Goal: Information Seeking & Learning: Learn about a topic

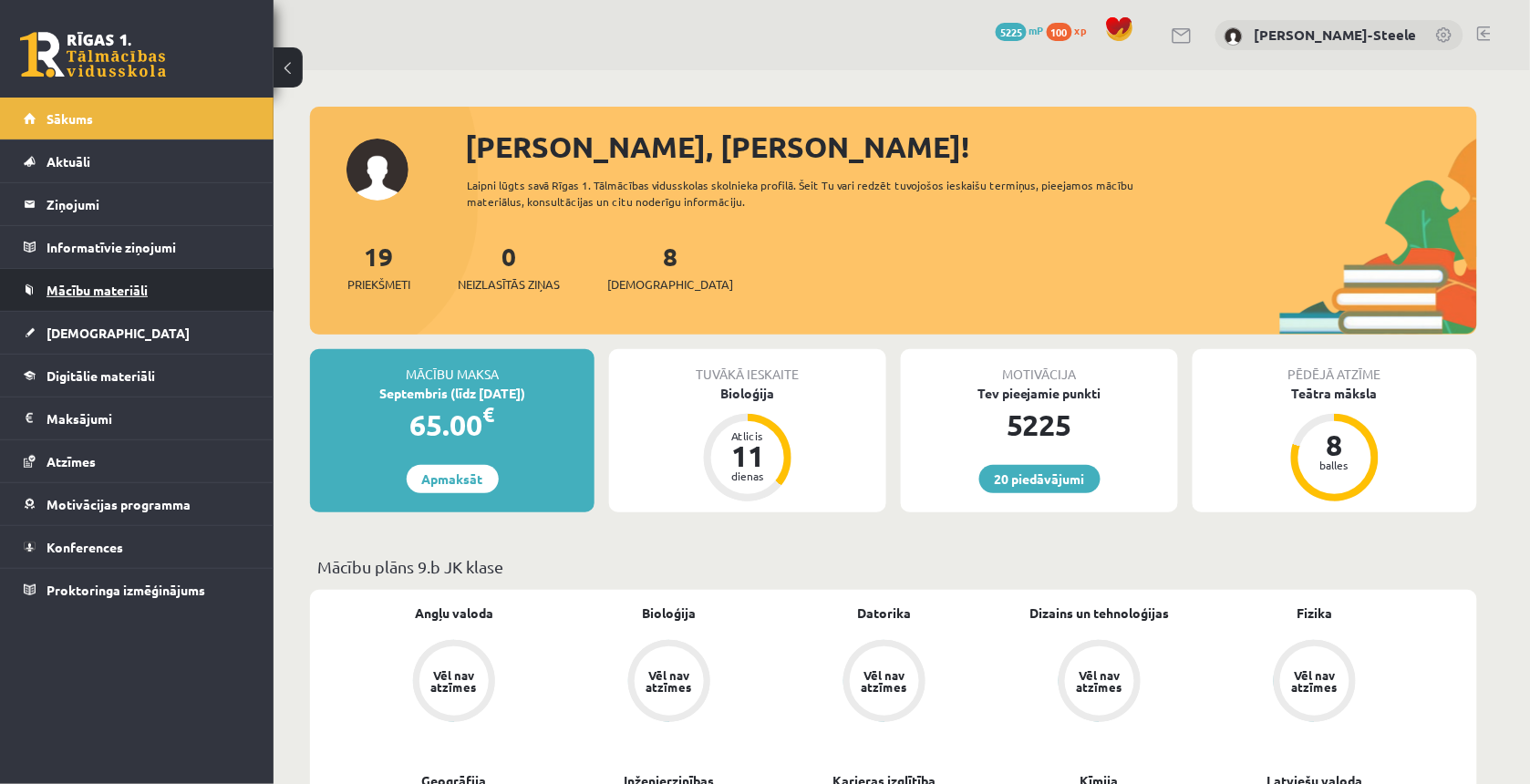
click at [140, 285] on span "Mācību materiāli" at bounding box center [96, 289] width 101 height 16
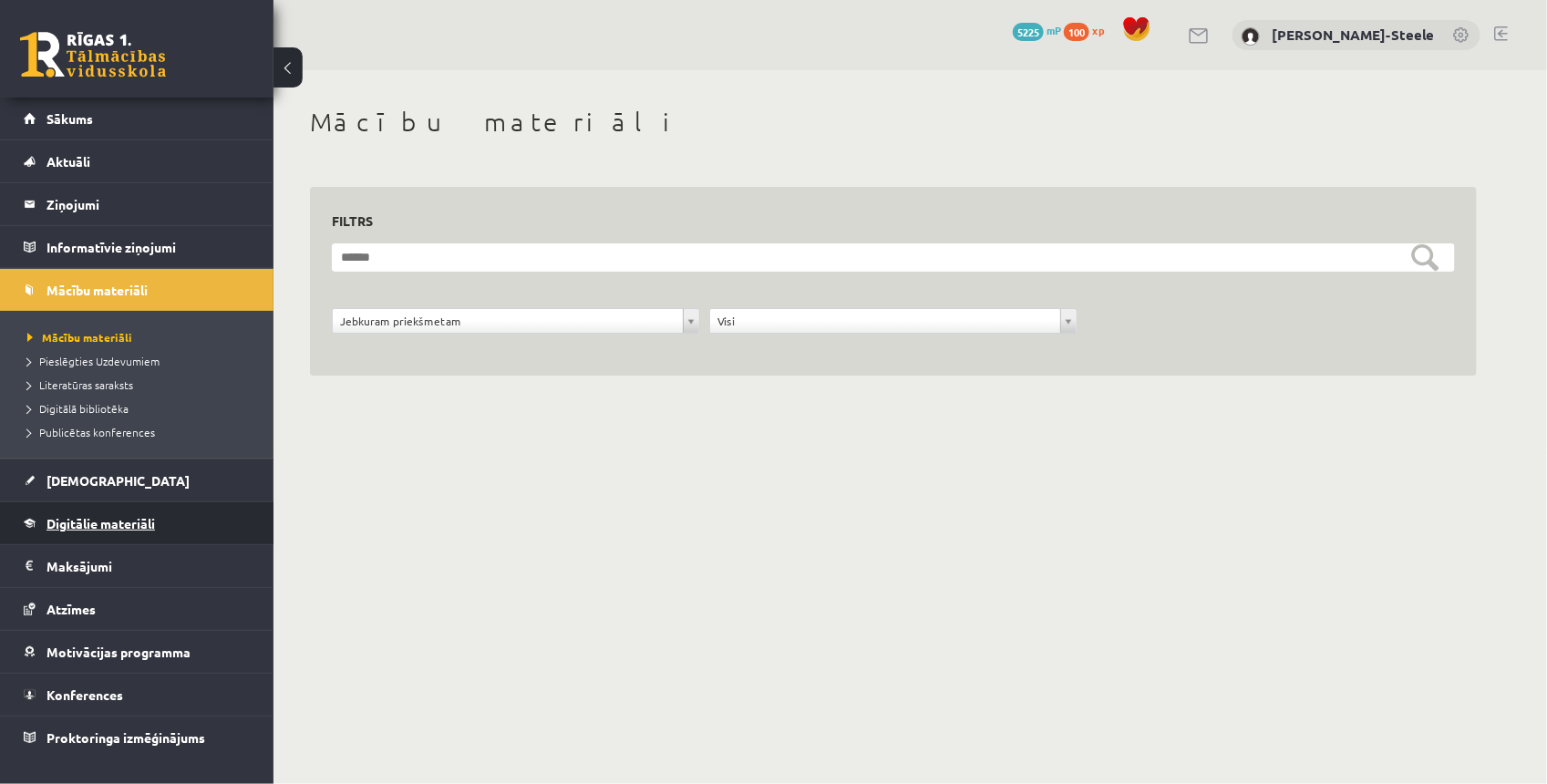
click at [119, 507] on link "Digitālie materiāli" at bounding box center [137, 523] width 227 height 42
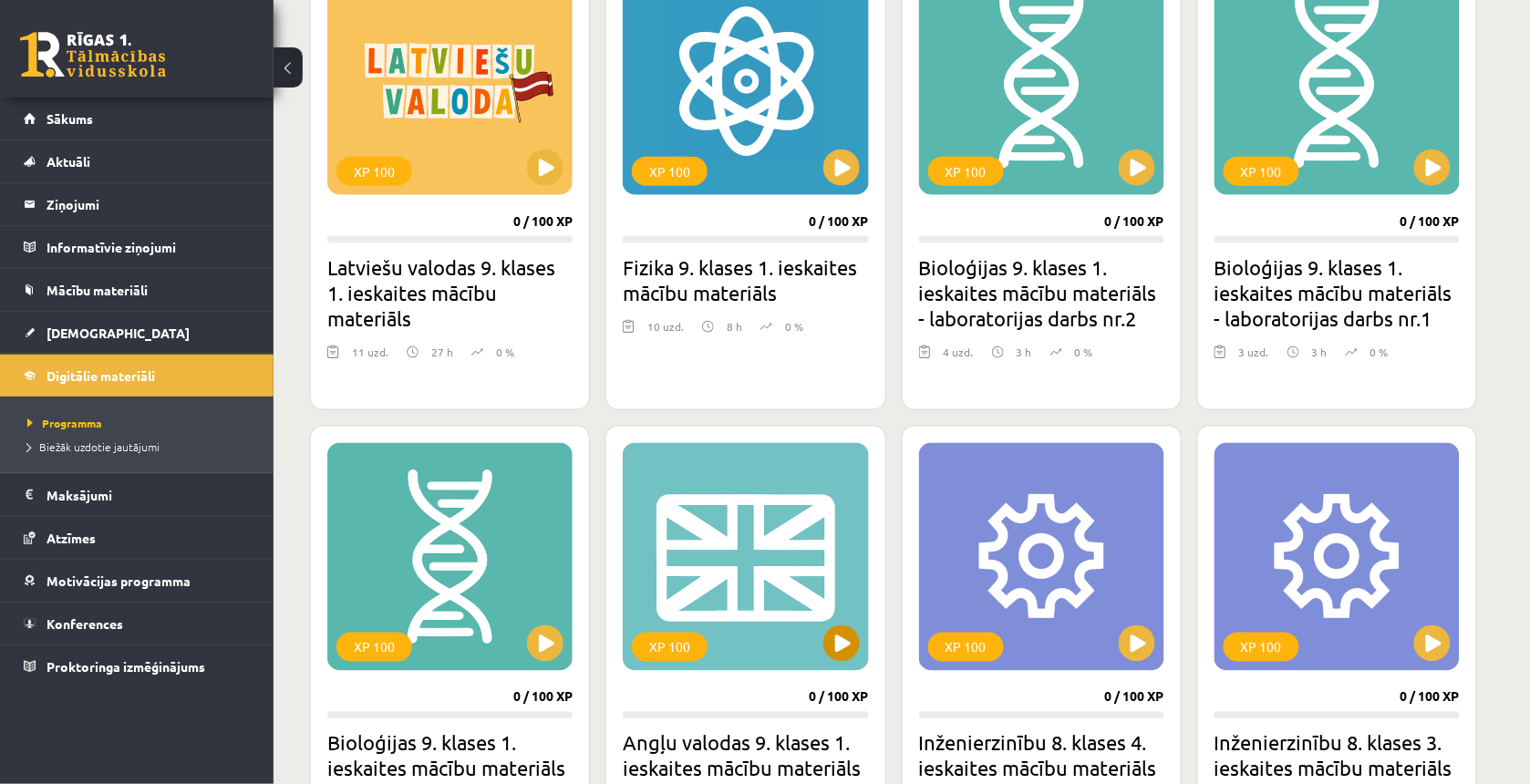
scroll to position [684, 0]
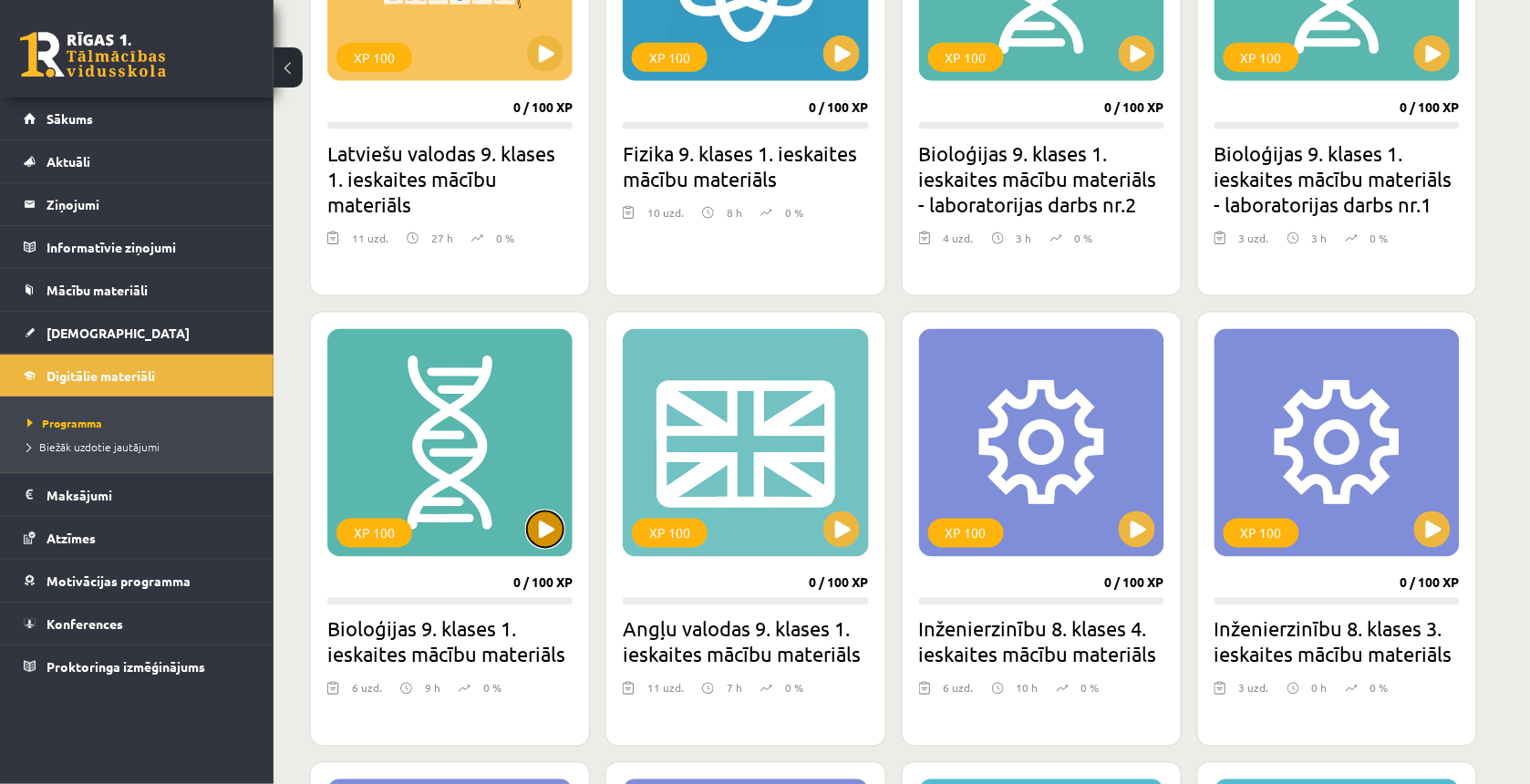
click at [541, 542] on button at bounding box center [545, 529] width 37 height 37
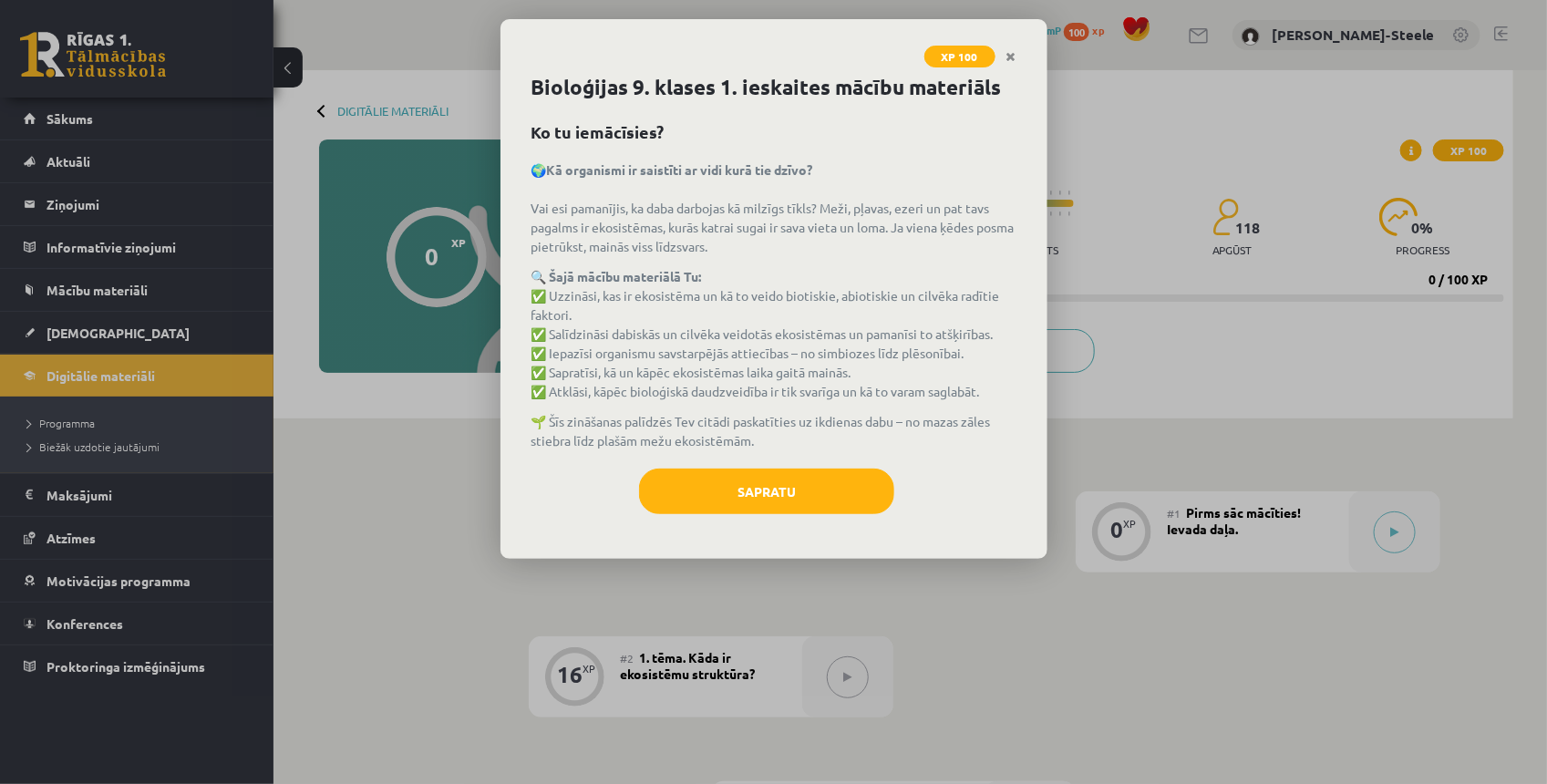
click at [735, 453] on div "Bioloģijas 9. klases 1. ieskaites mācību materiāls Ko tu iemācīsies? 🌍Kā organi…" at bounding box center [774, 315] width 547 height 486
click at [731, 463] on div "Bioloģijas 9. klases 1. ieskaites mācību materiāls Ko tu iemācīsies? 🌍Kā organi…" at bounding box center [774, 315] width 547 height 486
click at [721, 484] on button "Sapratu" at bounding box center [766, 491] width 255 height 45
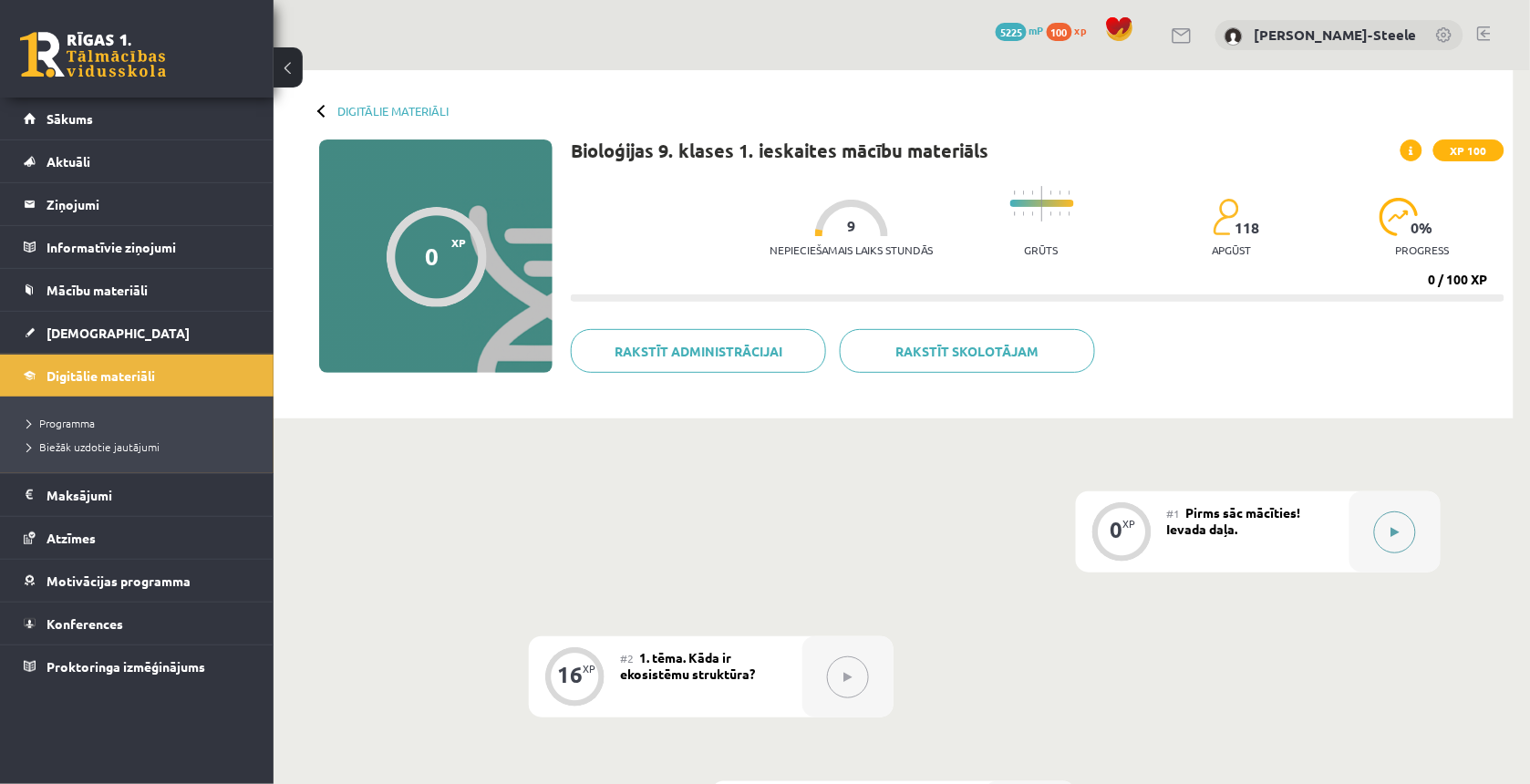
click at [1396, 549] on button at bounding box center [1395, 532] width 42 height 42
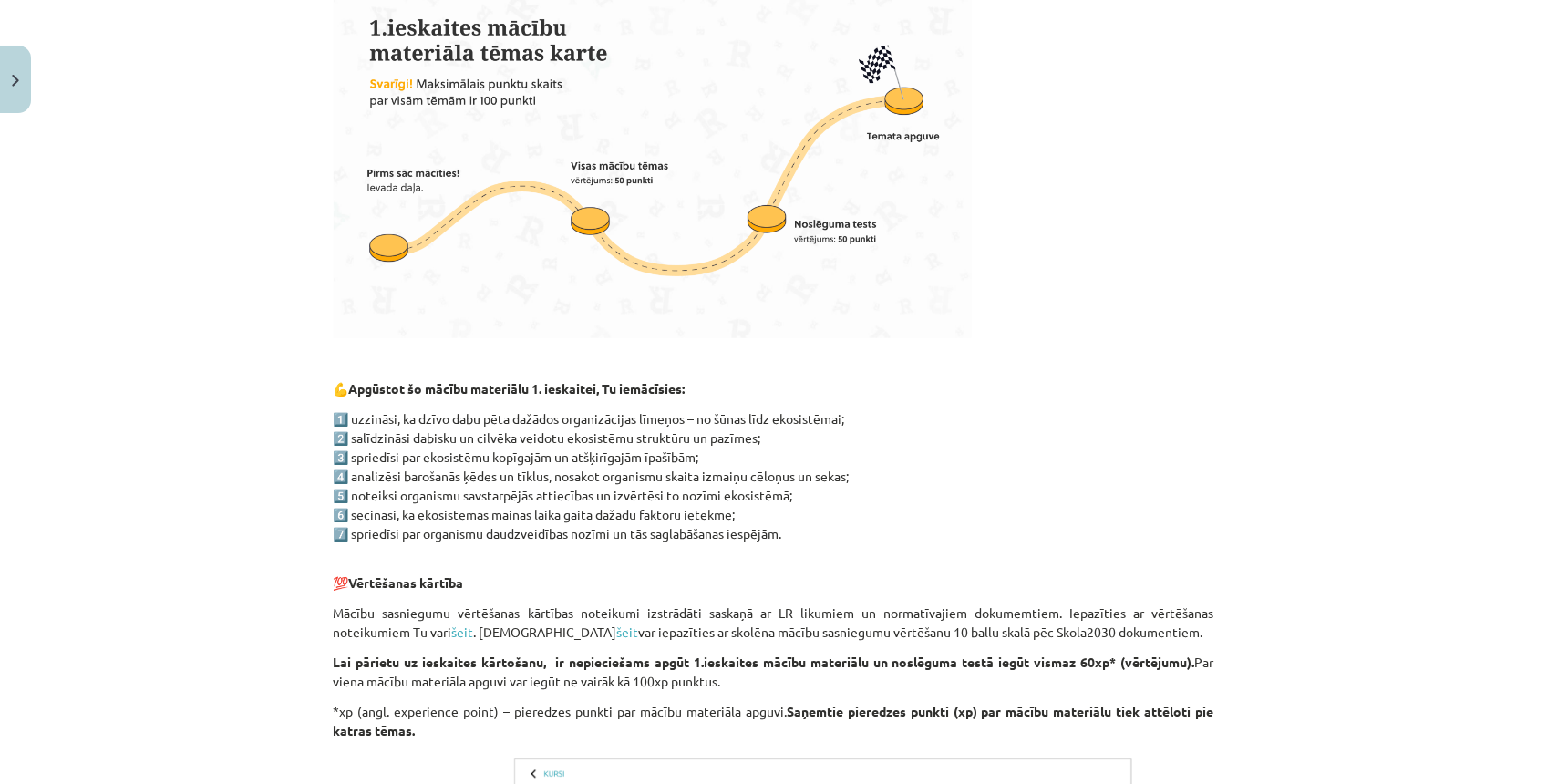
scroll to position [977, 0]
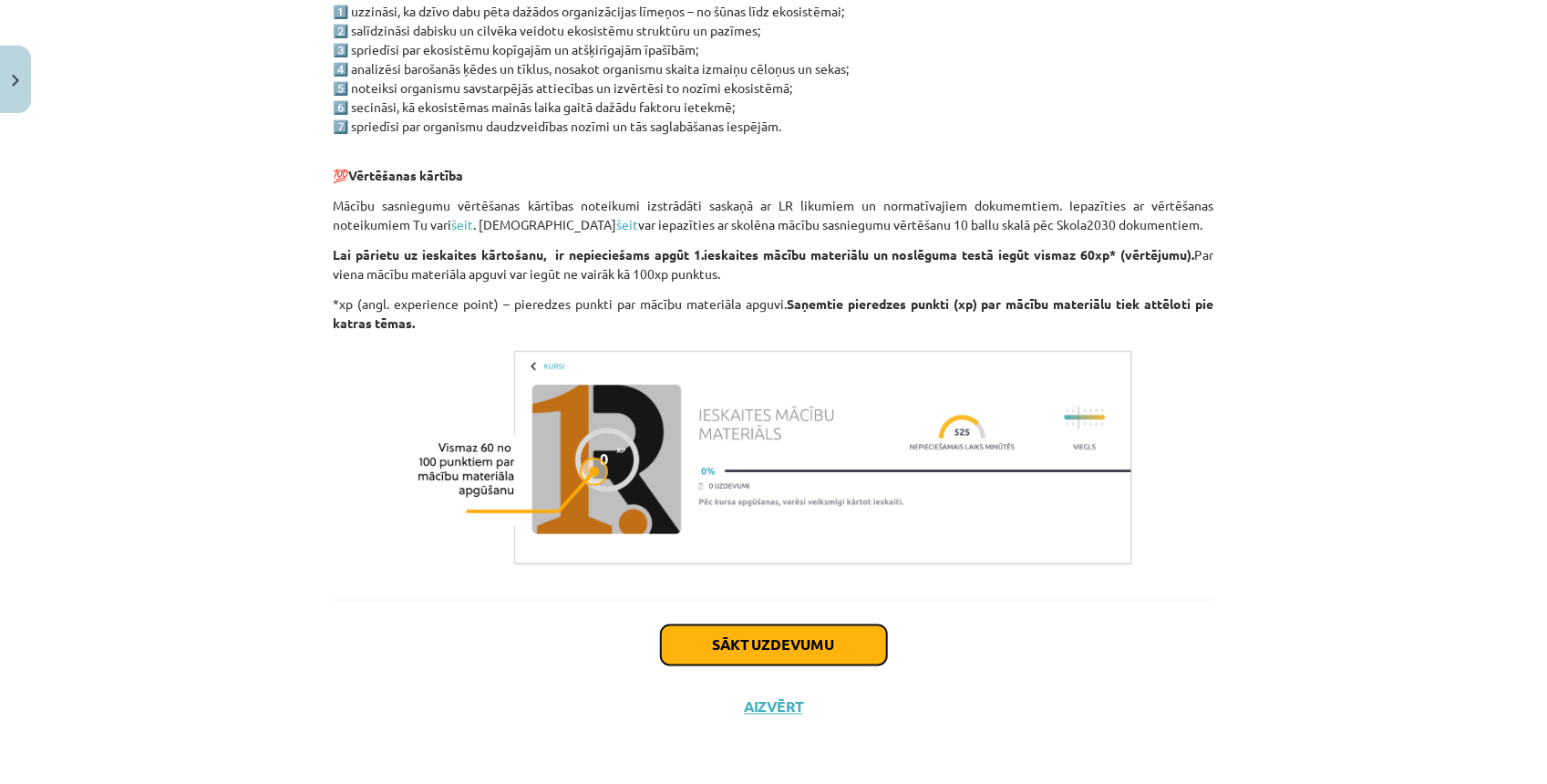
click at [712, 625] on button "Sākt uzdevumu" at bounding box center [774, 645] width 226 height 40
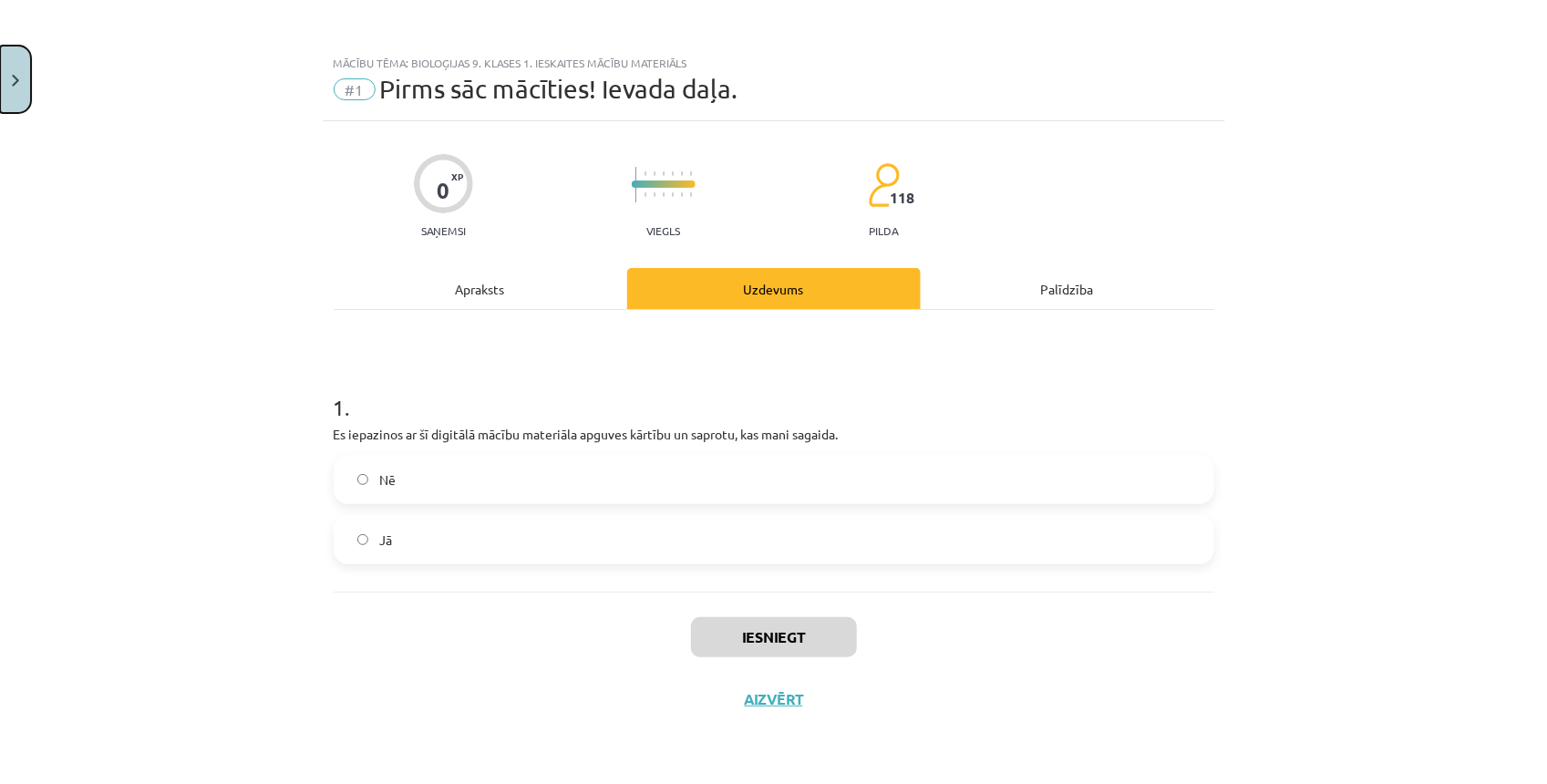
click at [23, 79] on button "Close" at bounding box center [15, 78] width 31 height 67
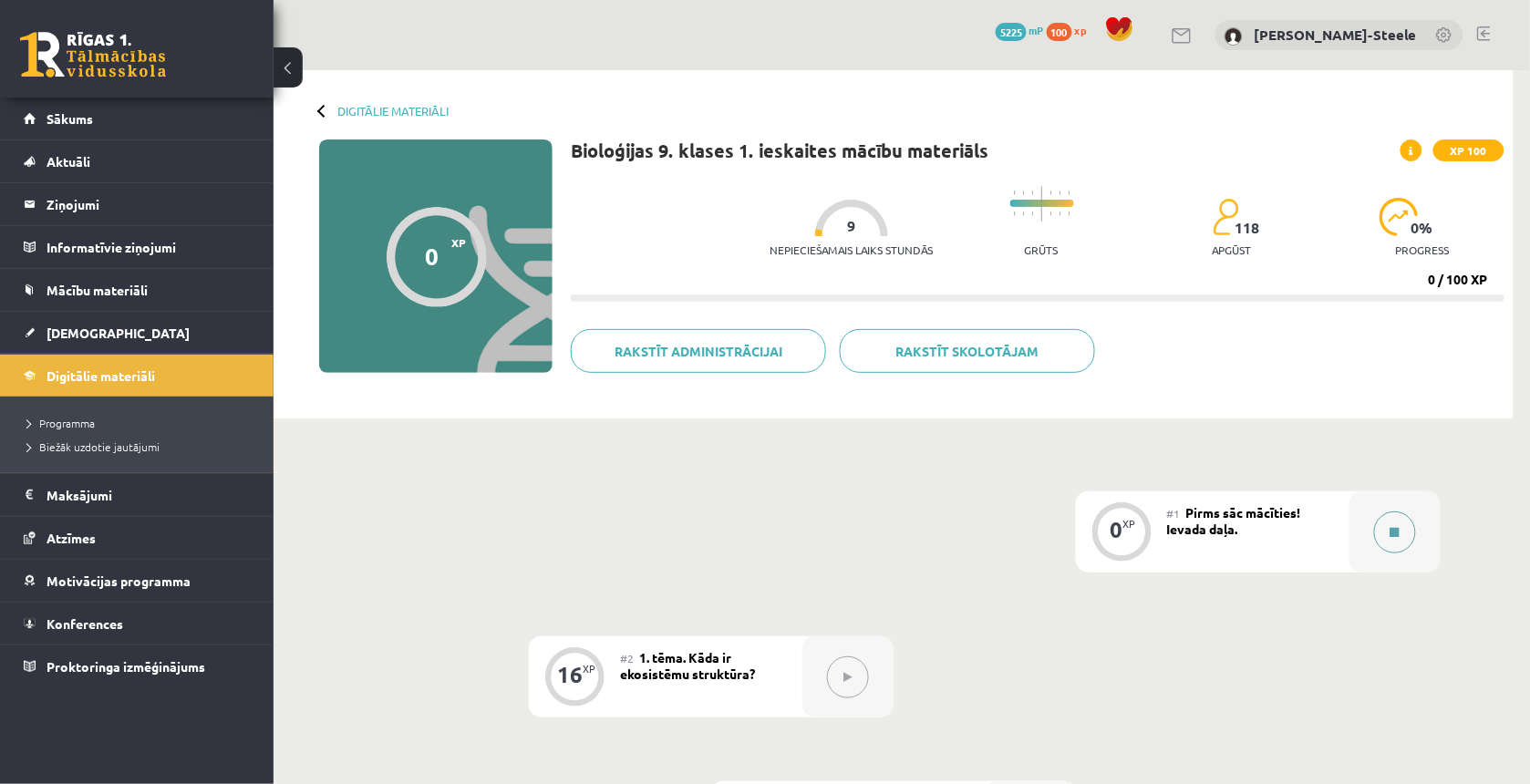
click at [1368, 537] on div at bounding box center [1395, 532] width 91 height 81
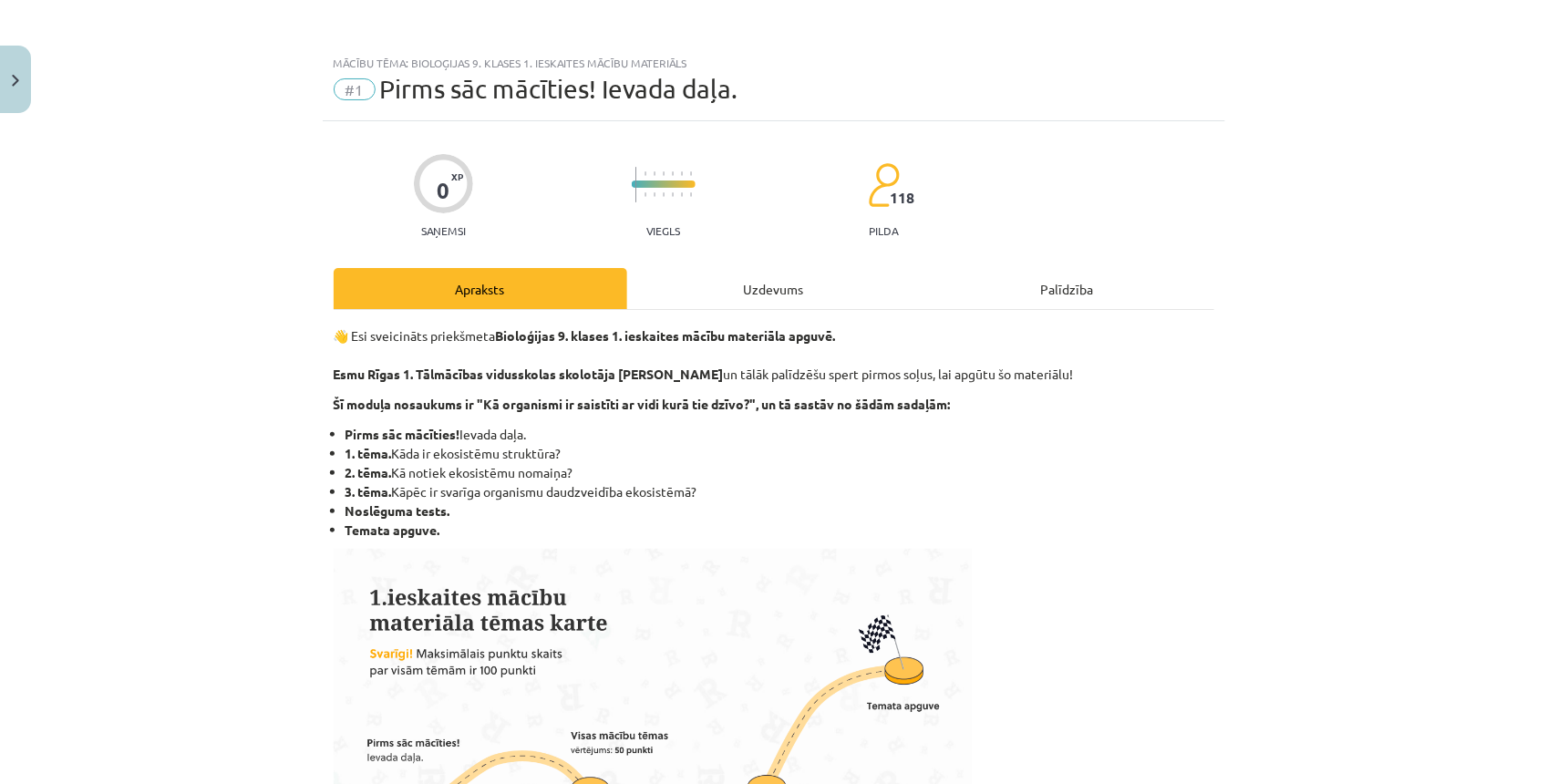
click at [808, 298] on div "Uzdevums" at bounding box center [774, 288] width 294 height 41
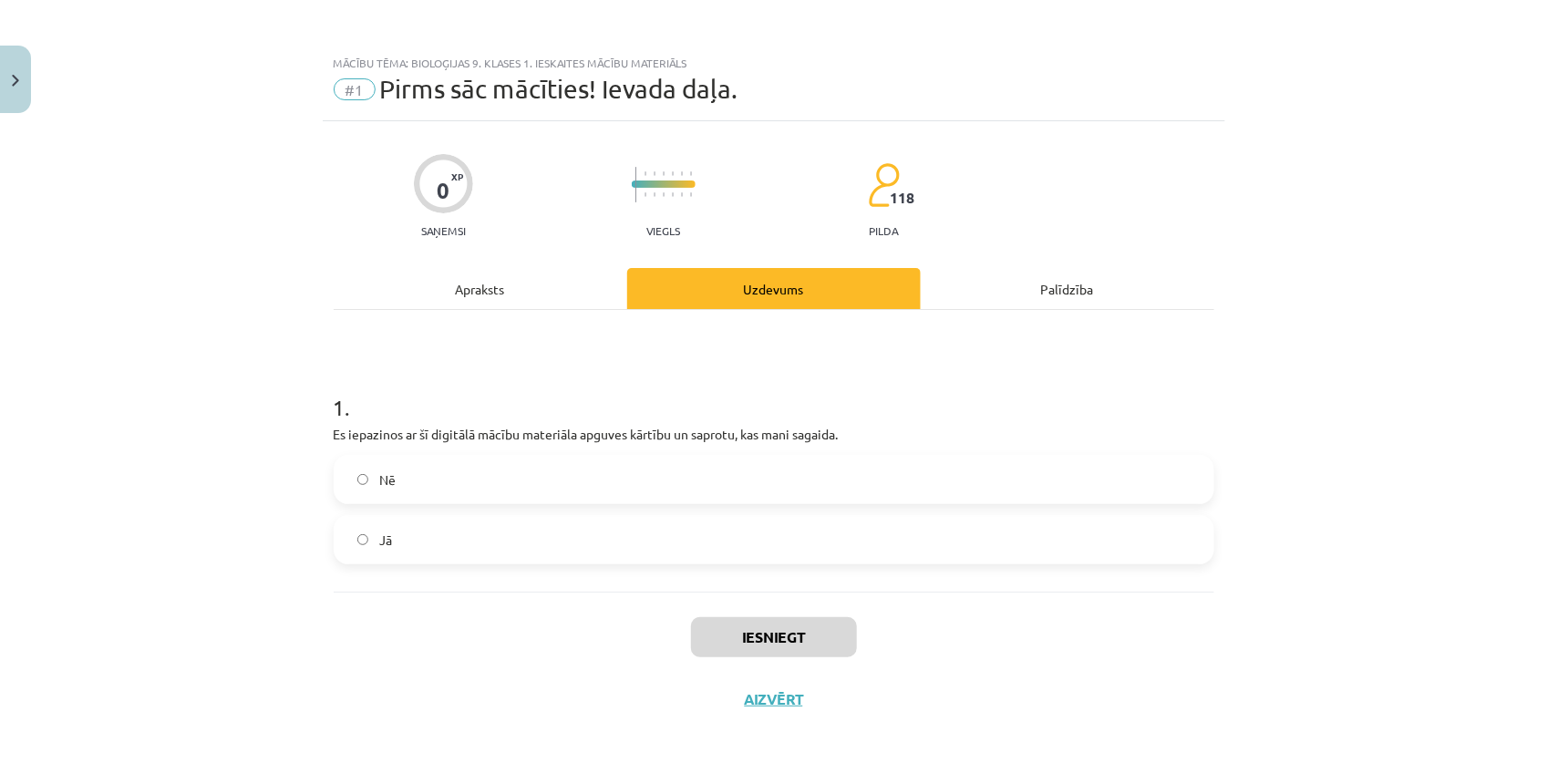
click at [450, 545] on label "Jā" at bounding box center [774, 539] width 877 height 45
click at [777, 624] on button "Iesniegt" at bounding box center [774, 637] width 166 height 40
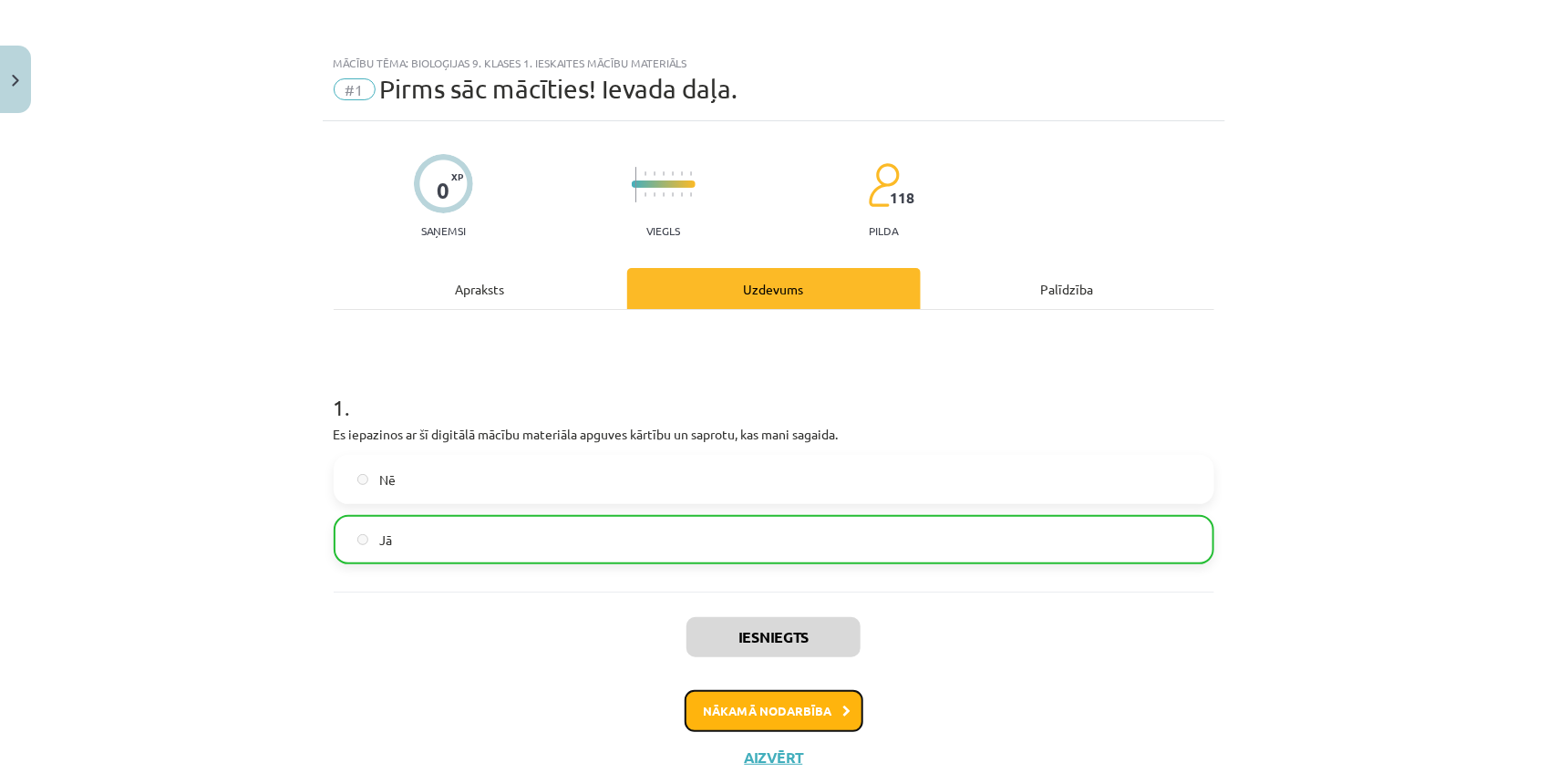
click at [787, 714] on button "Nākamā nodarbība" at bounding box center [774, 710] width 179 height 42
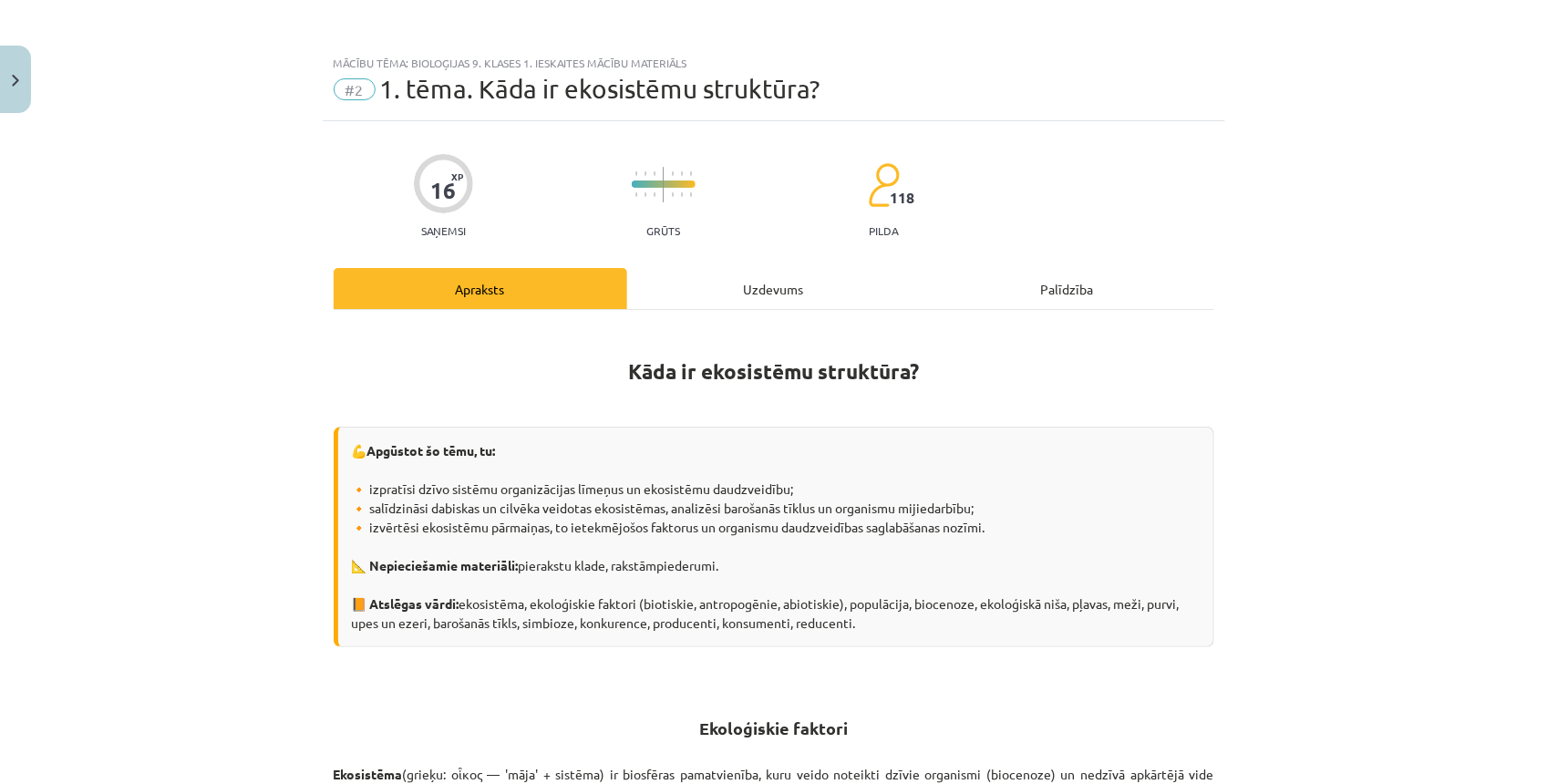
drag, startPoint x: 589, startPoint y: 365, endPoint x: 339, endPoint y: 374, distance: 250.2
click at [339, 374] on h1 "Kāda ir ekosistēmu struktūra?" at bounding box center [774, 366] width 881 height 82
drag, startPoint x: 343, startPoint y: 506, endPoint x: 331, endPoint y: 503, distance: 12.4
drag, startPoint x: 331, startPoint y: 503, endPoint x: 1081, endPoint y: 577, distance: 753.6
click at [1081, 577] on div "💪 Apgūstot šo tēmu, tu: 🔸 izpratīsi dzīvo sistēmu organizācijas līmeņus un ekos…" at bounding box center [774, 537] width 881 height 221
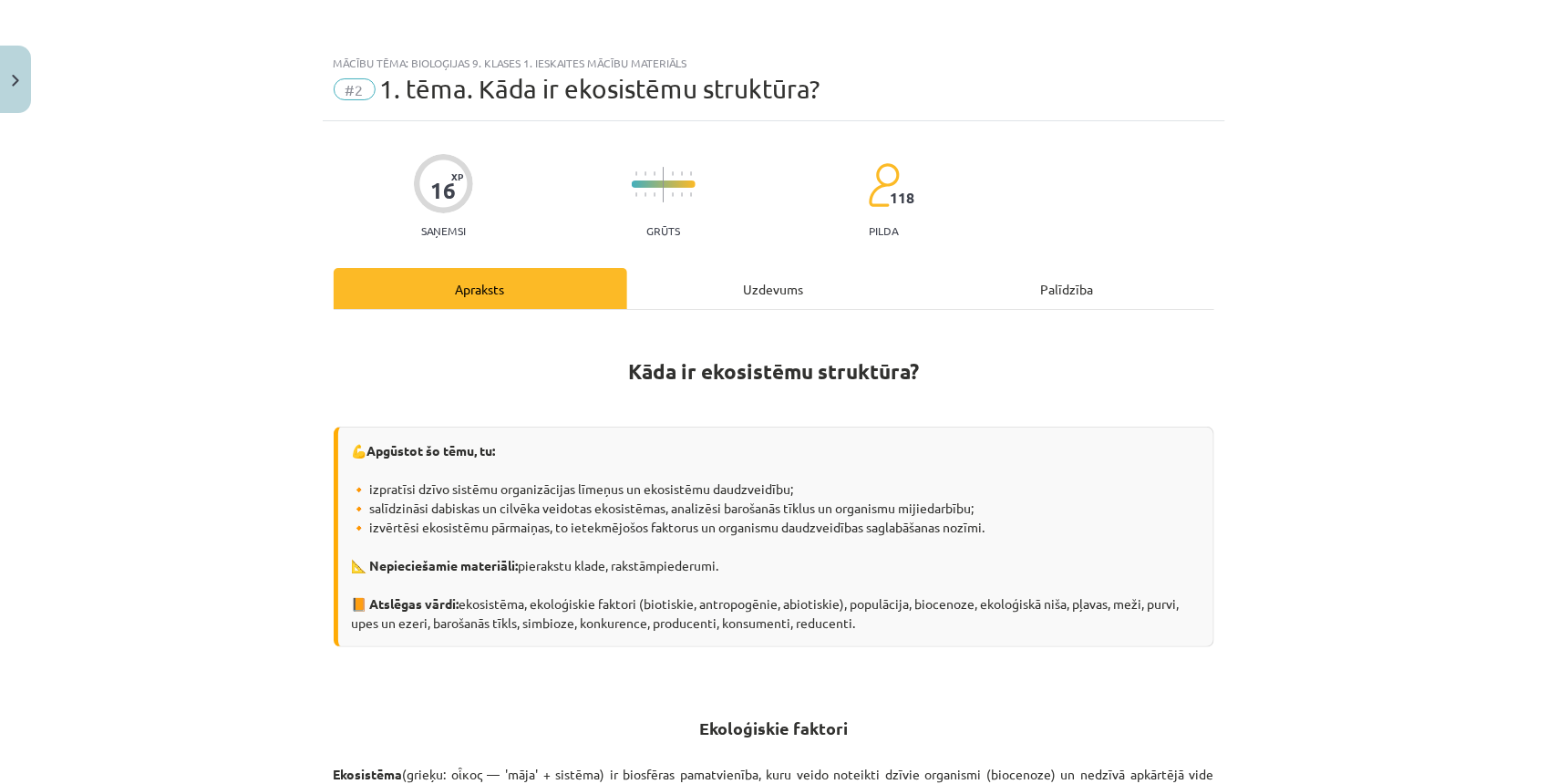
drag, startPoint x: 815, startPoint y: 539, endPoint x: 395, endPoint y: 495, distance: 422.3
click at [399, 499] on div "💪 Apgūstot šo tēmu, tu: 🔸 izpratīsi dzīvo sistēmu organizācijas līmeņus un ekos…" at bounding box center [774, 537] width 881 height 221
drag, startPoint x: 395, startPoint y: 495, endPoint x: 347, endPoint y: 455, distance: 62.5
drag, startPoint x: 347, startPoint y: 455, endPoint x: 577, endPoint y: 582, distance: 262.7
drag, startPoint x: 577, startPoint y: 582, endPoint x: 452, endPoint y: 394, distance: 225.8
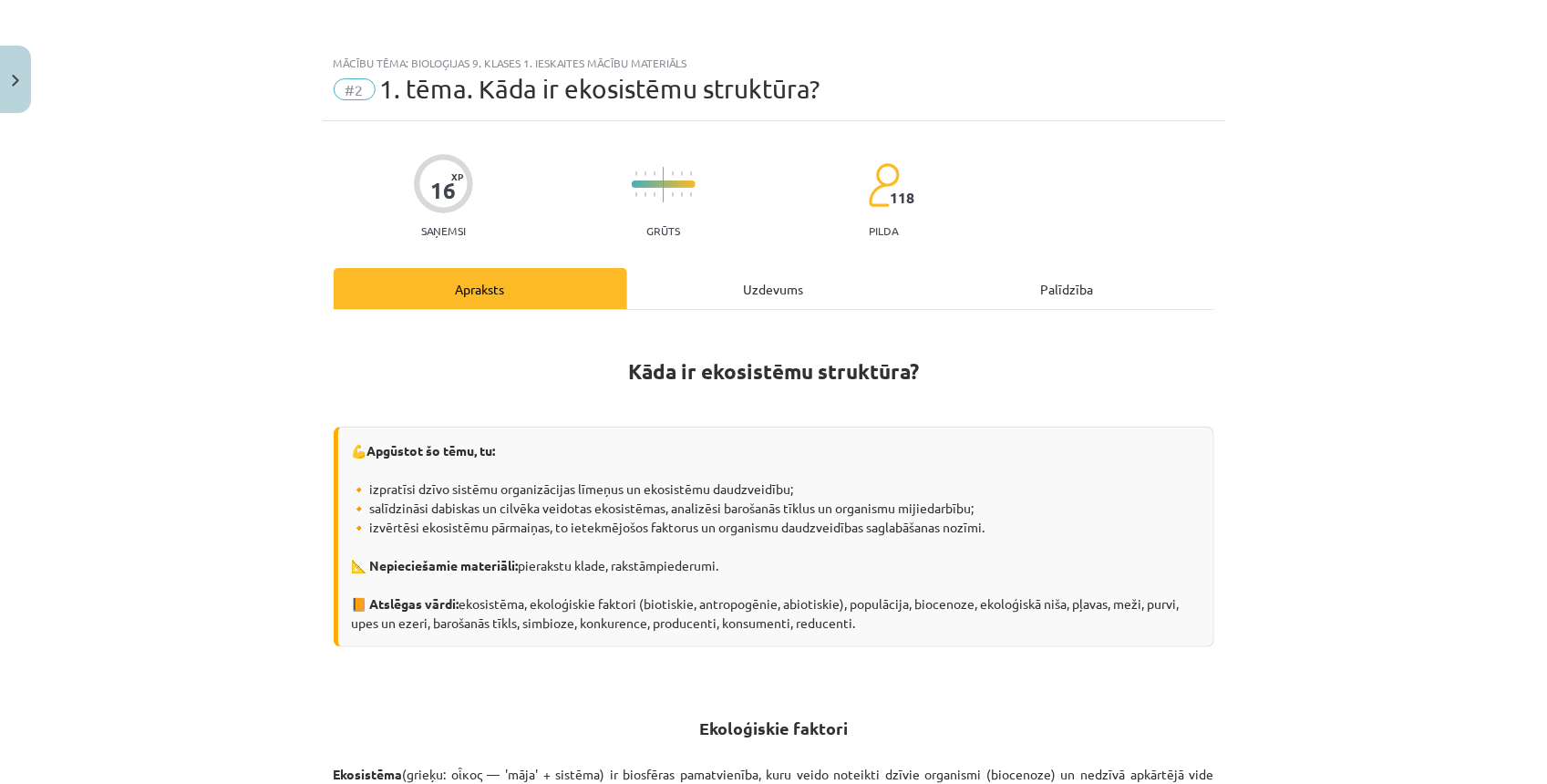
click at [452, 395] on h1 "Kāda ir ekosistēmu struktūra?" at bounding box center [774, 366] width 881 height 82
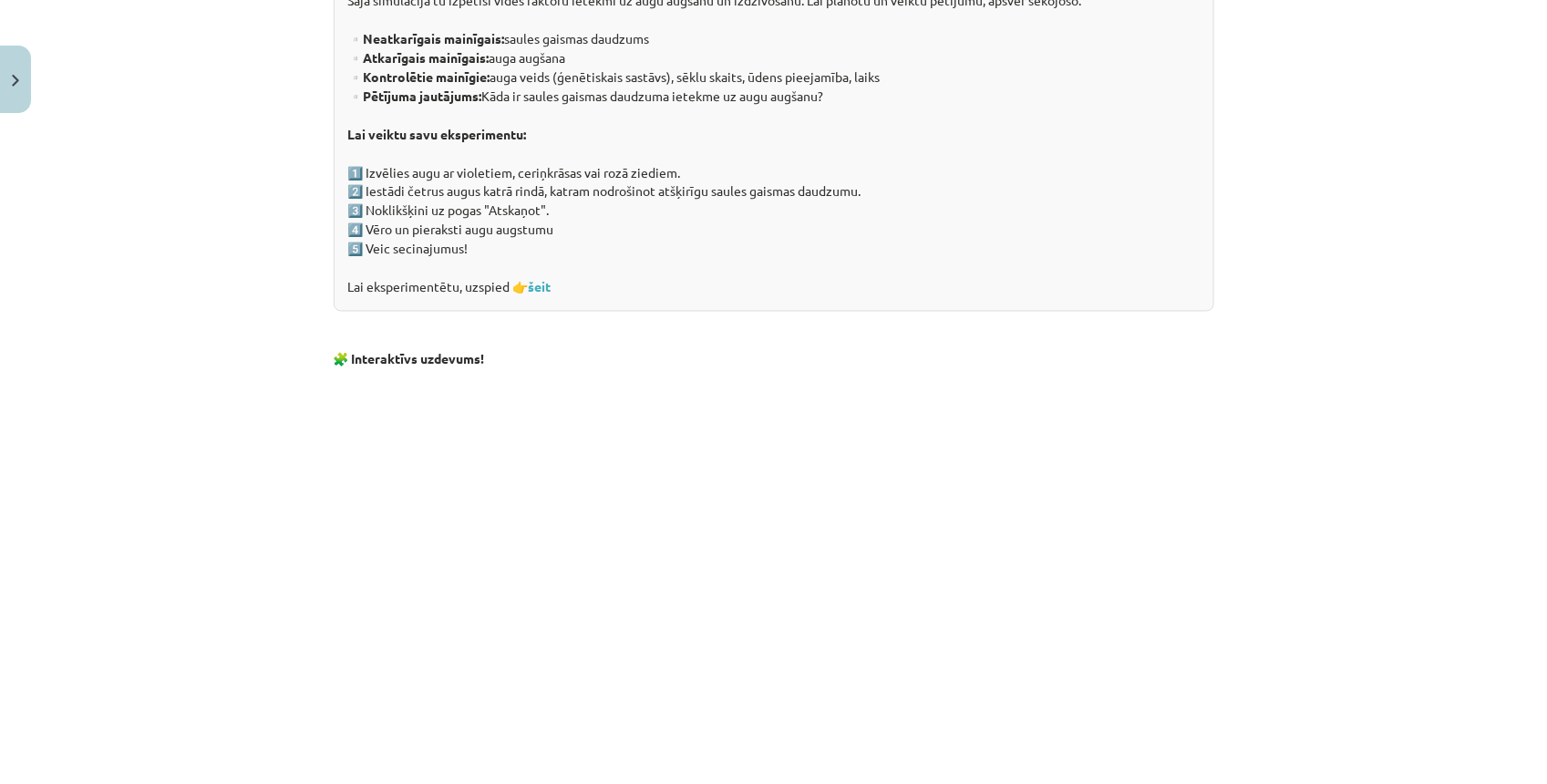
scroll to position [1709, 0]
